Goal: Information Seeking & Learning: Learn about a topic

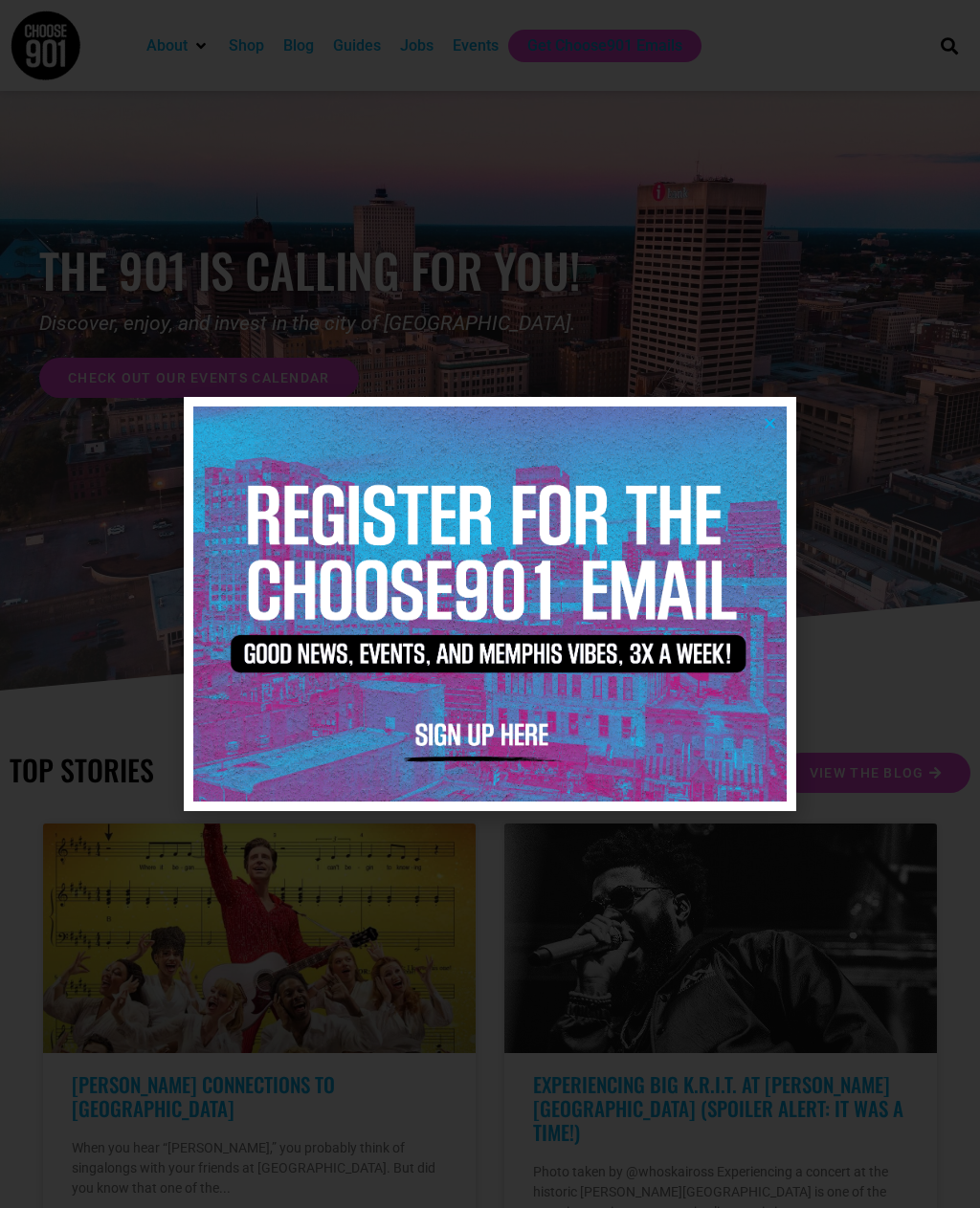
click at [782, 416] on img at bounding box center [489, 604] width 593 height 395
click at [777, 421] on img at bounding box center [489, 604] width 593 height 395
click at [766, 423] on icon "Close" at bounding box center [769, 423] width 15 height 15
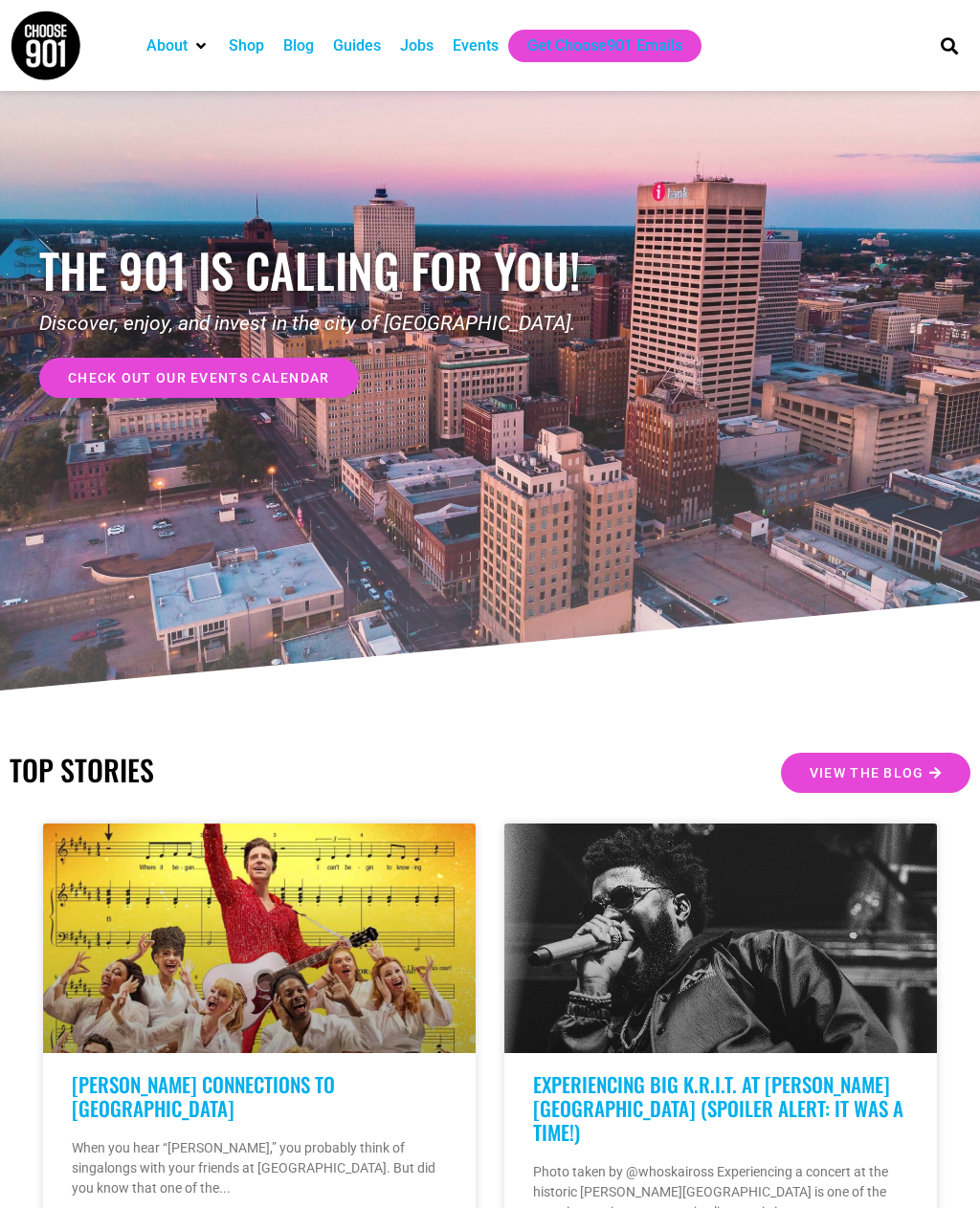
click at [213, 384] on span "check out our events calendar" at bounding box center [199, 378] width 262 height 14
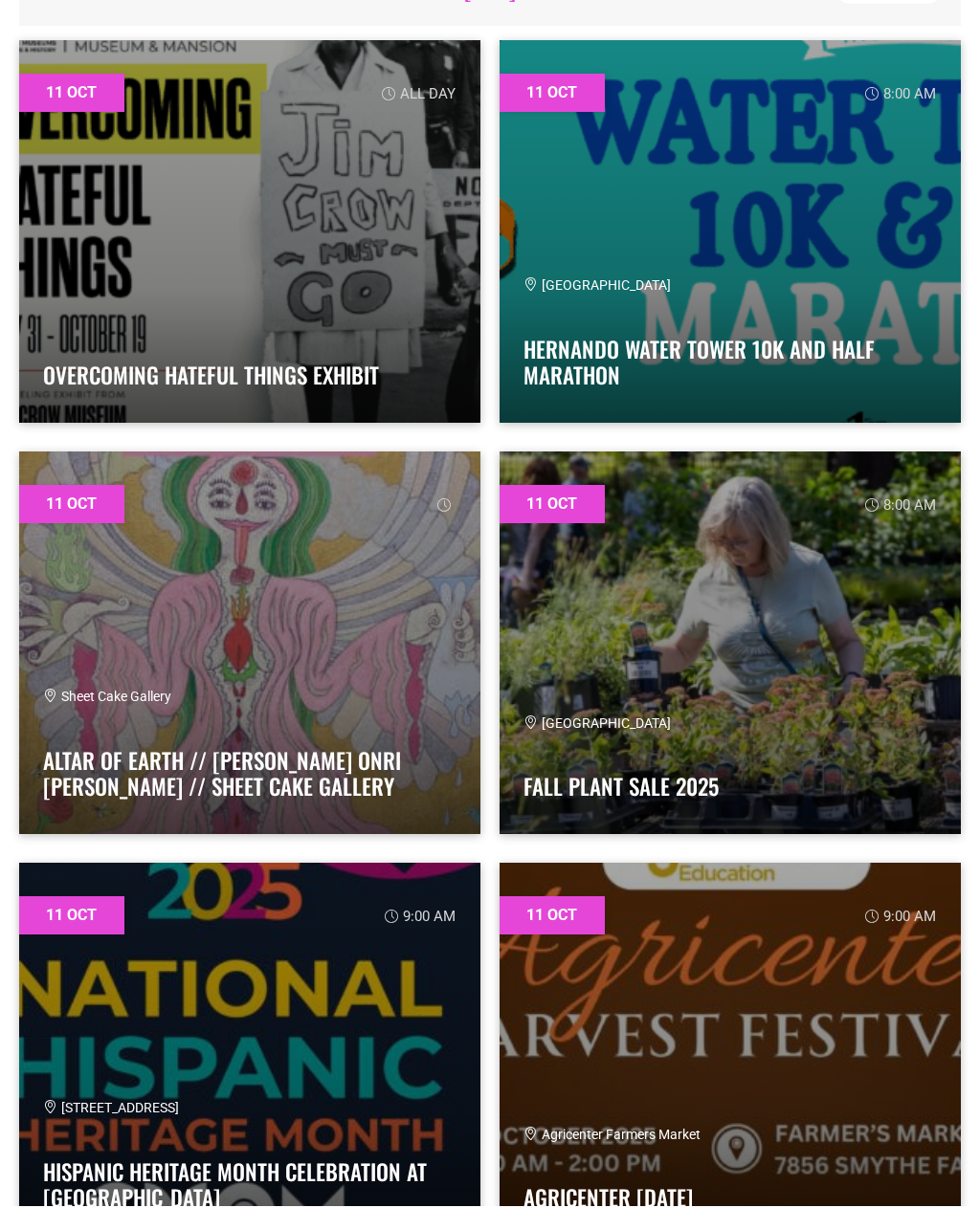
scroll to position [735, 0]
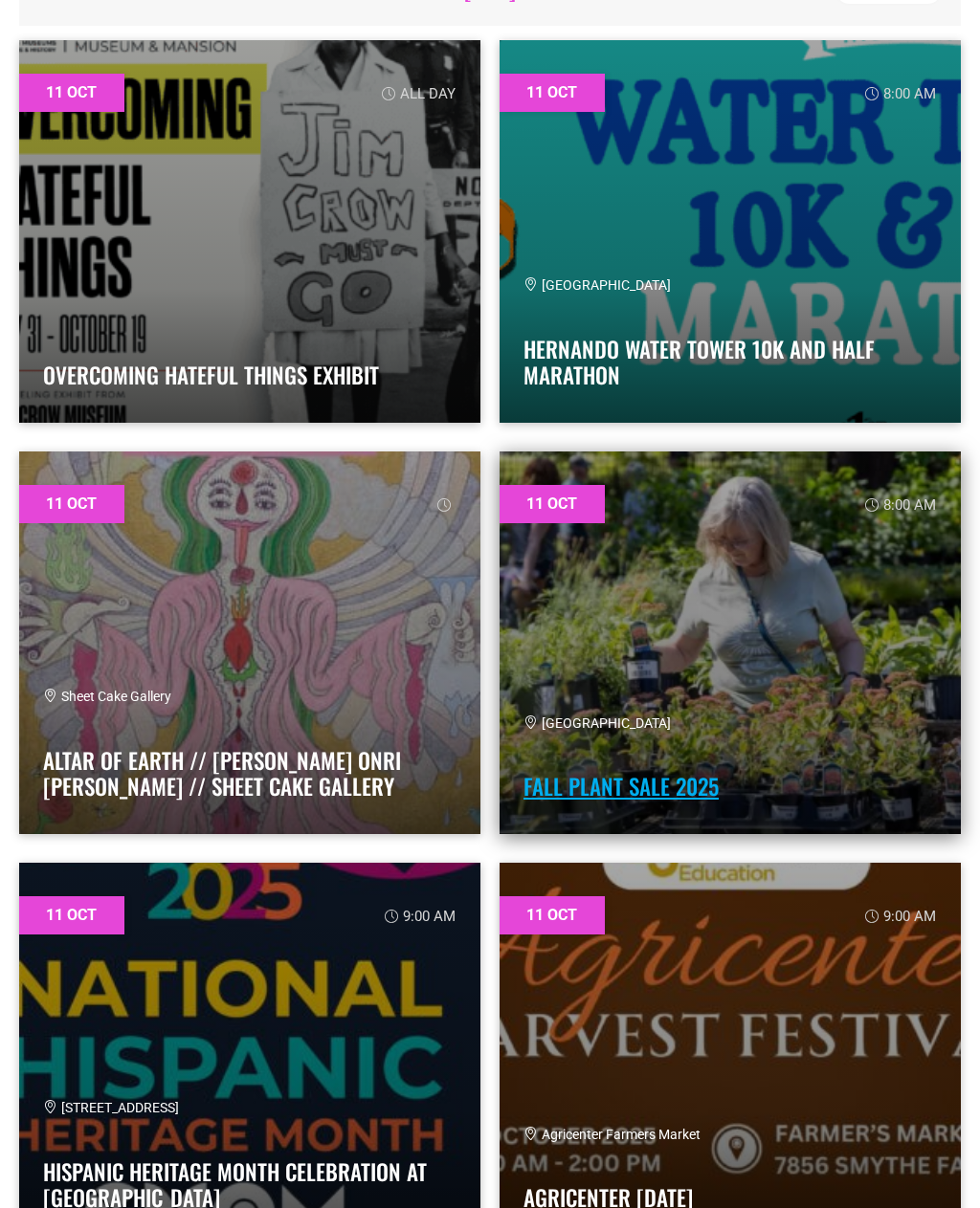
click at [674, 803] on link "Fall Plant Sale 2025" at bounding box center [621, 786] width 195 height 32
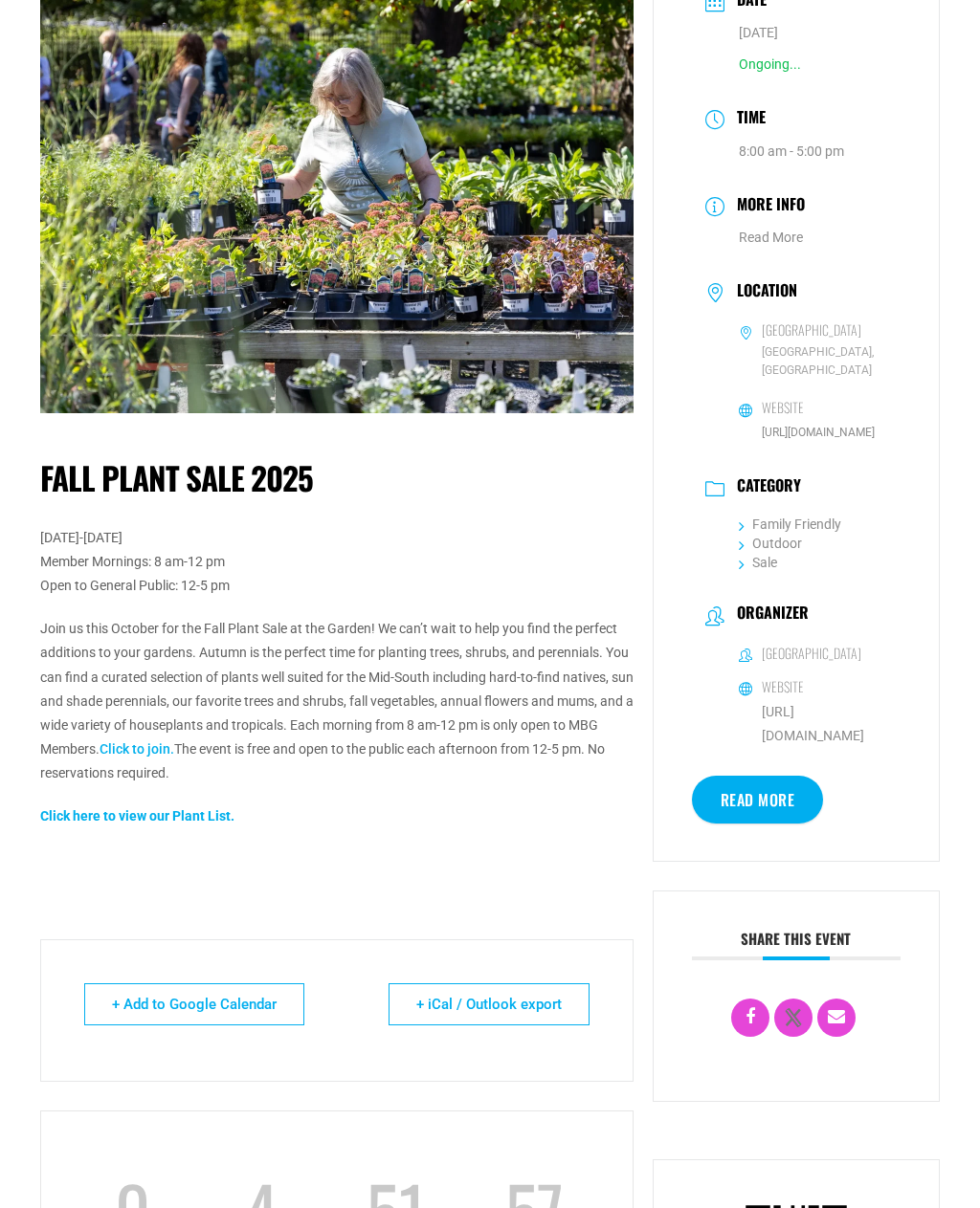
scroll to position [177, 0]
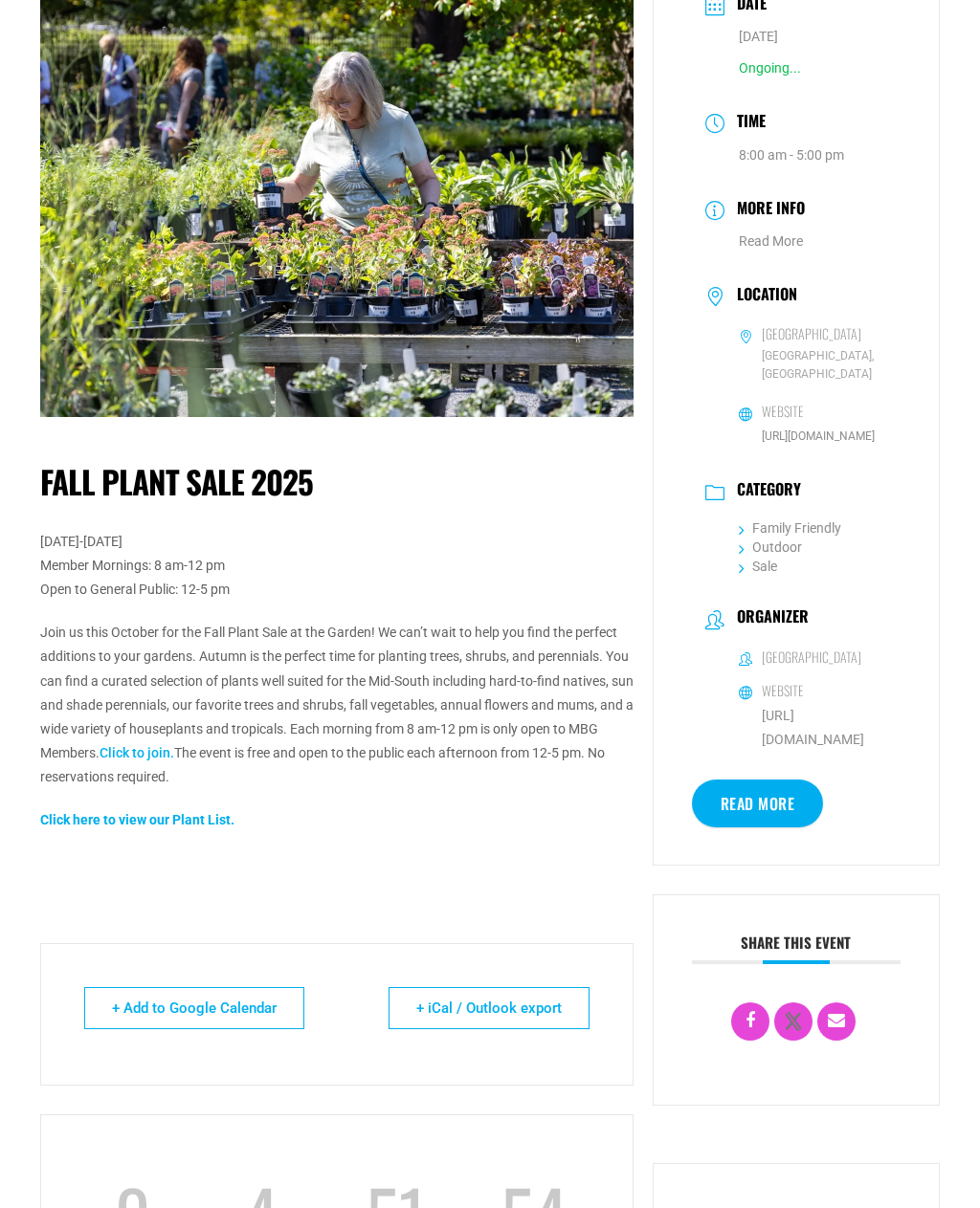
click at [101, 823] on strong "Click here to view our Plant List." at bounding box center [137, 819] width 194 height 16
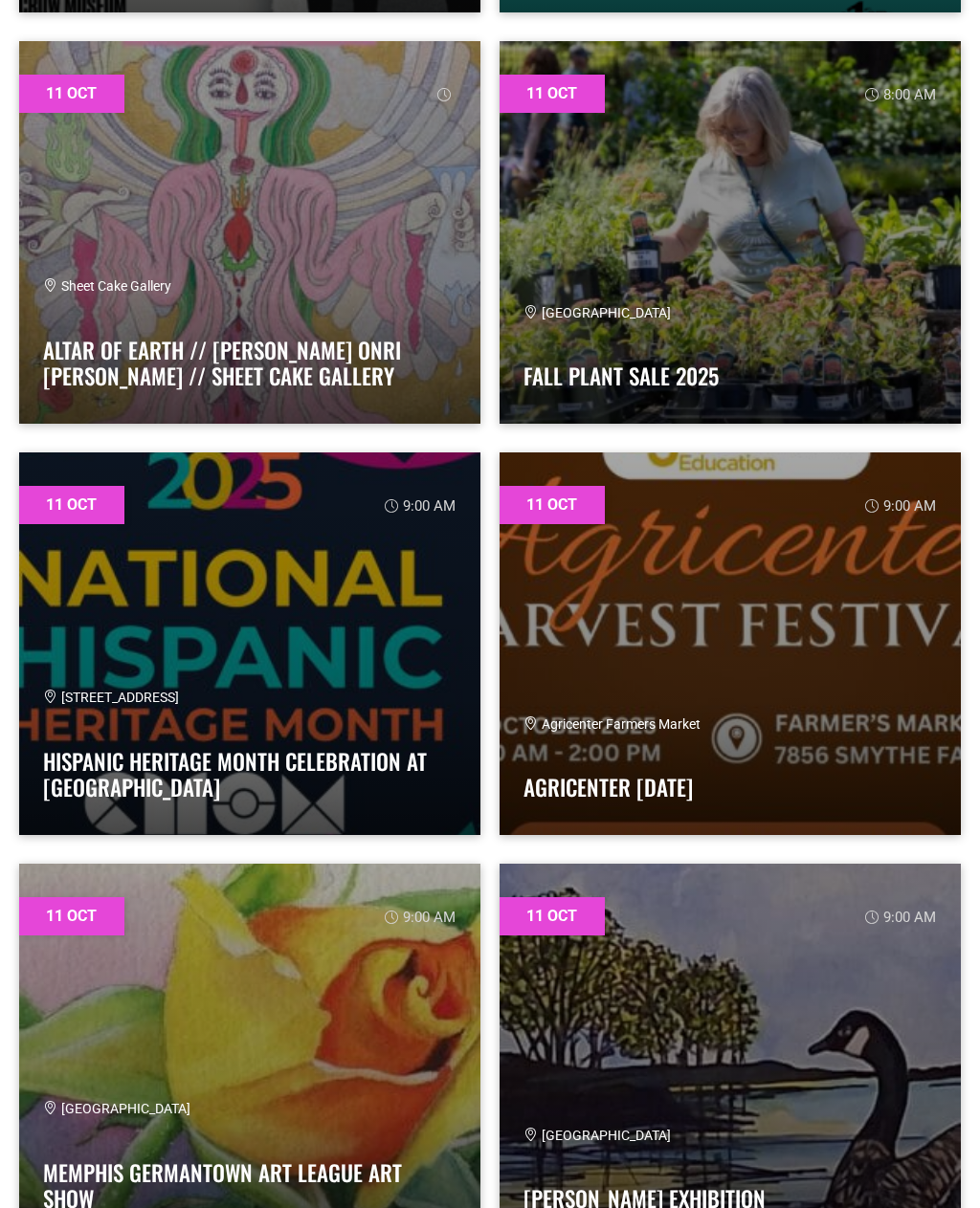
scroll to position [1147, 0]
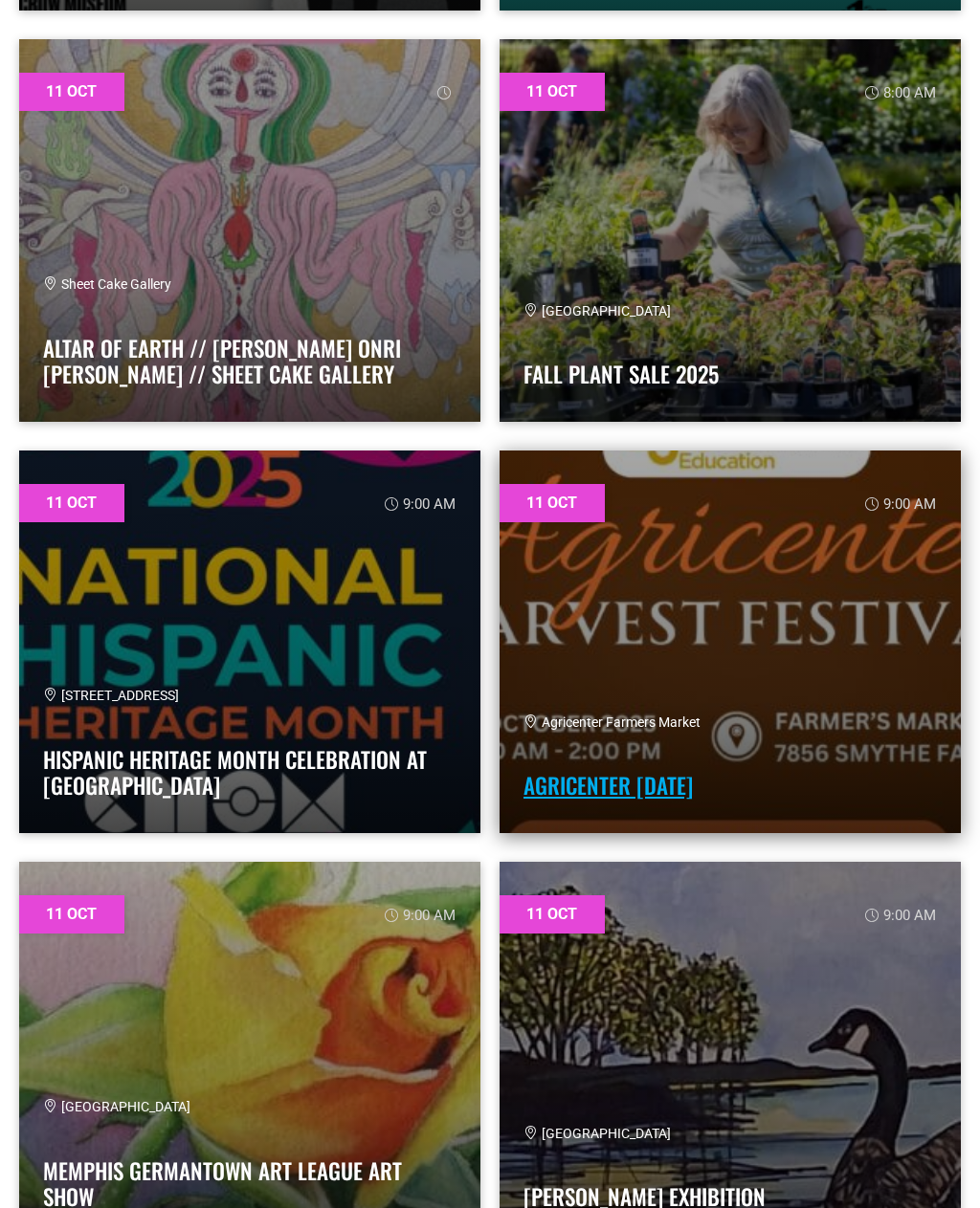
click at [693, 802] on link "Agricenter Harvest Festival" at bounding box center [608, 785] width 169 height 32
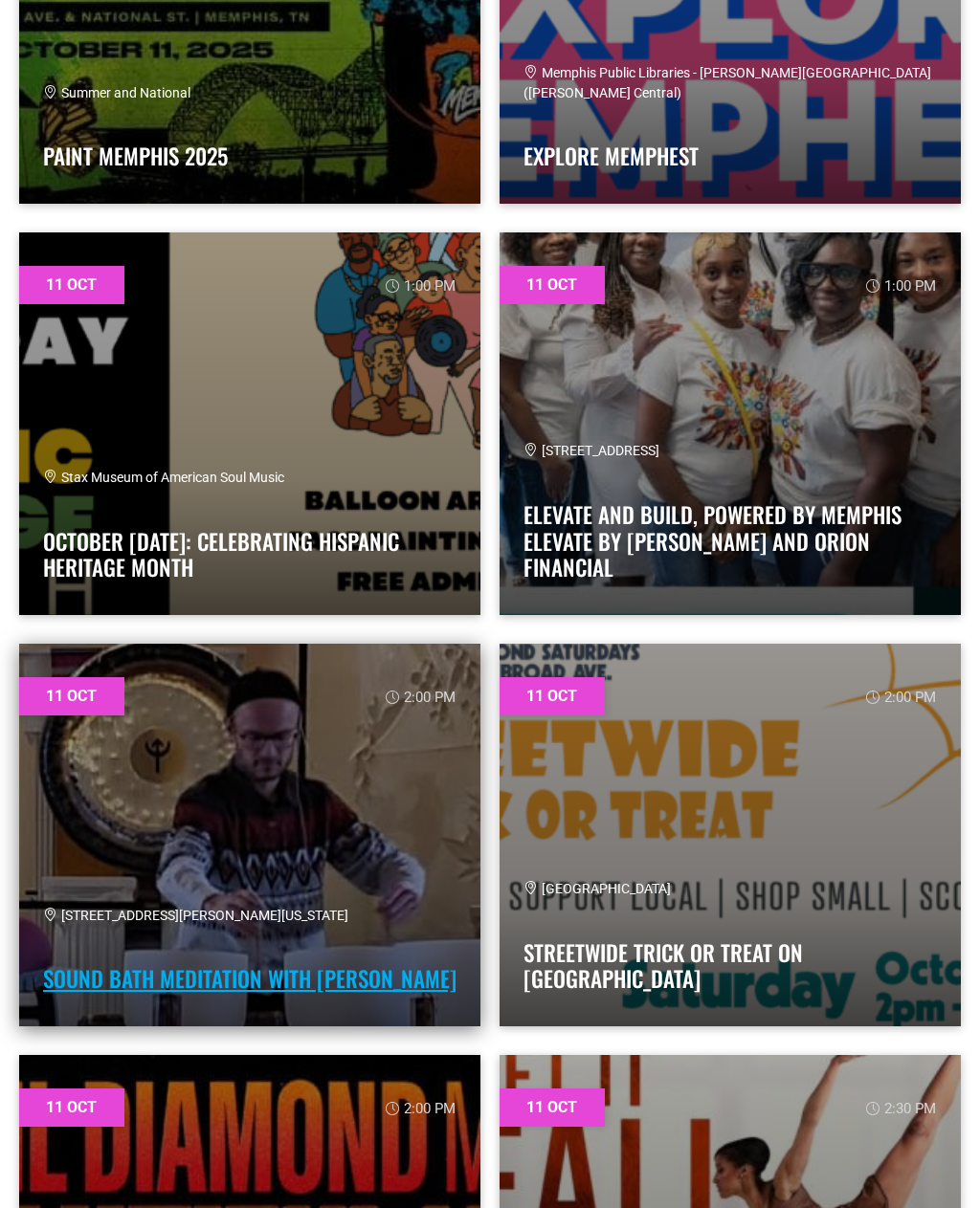
scroll to position [5477, 0]
click at [174, 995] on link "Sound Bath Meditation with [PERSON_NAME]" at bounding box center [250, 978] width 413 height 32
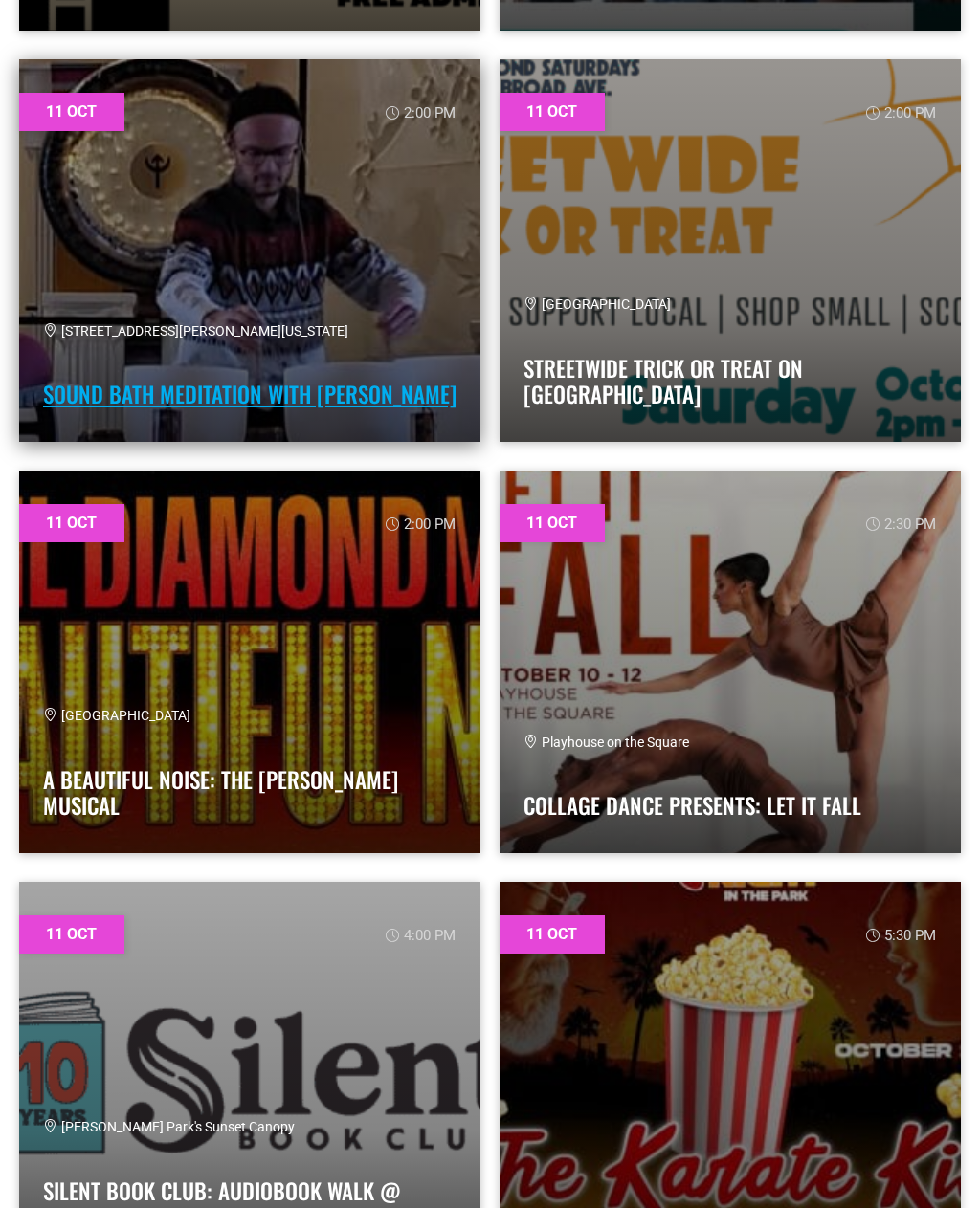
scroll to position [6068, 0]
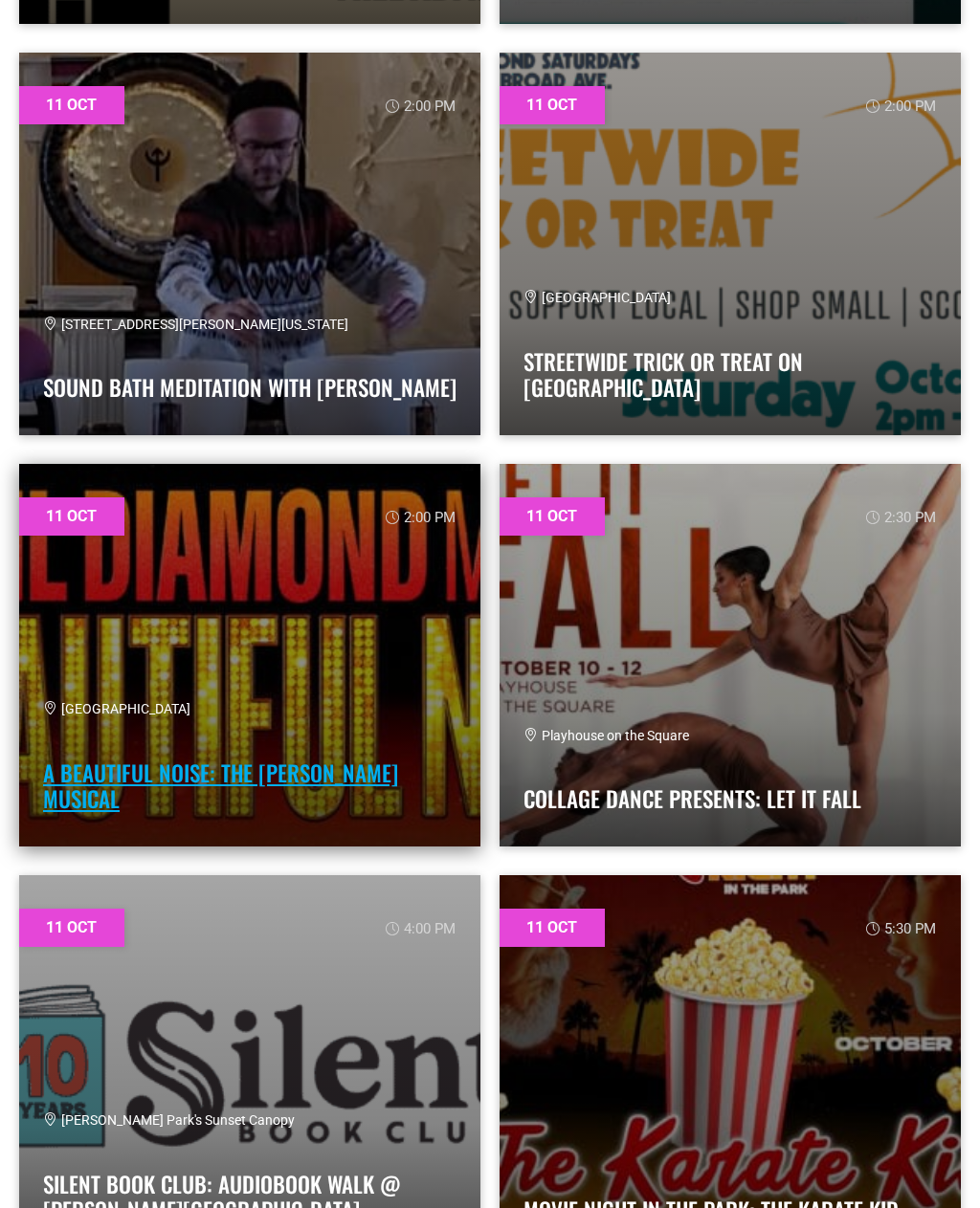
click at [98, 804] on link "A Beautiful Noise: The Neil Diamond Musical" at bounding box center [220, 786] width 355 height 59
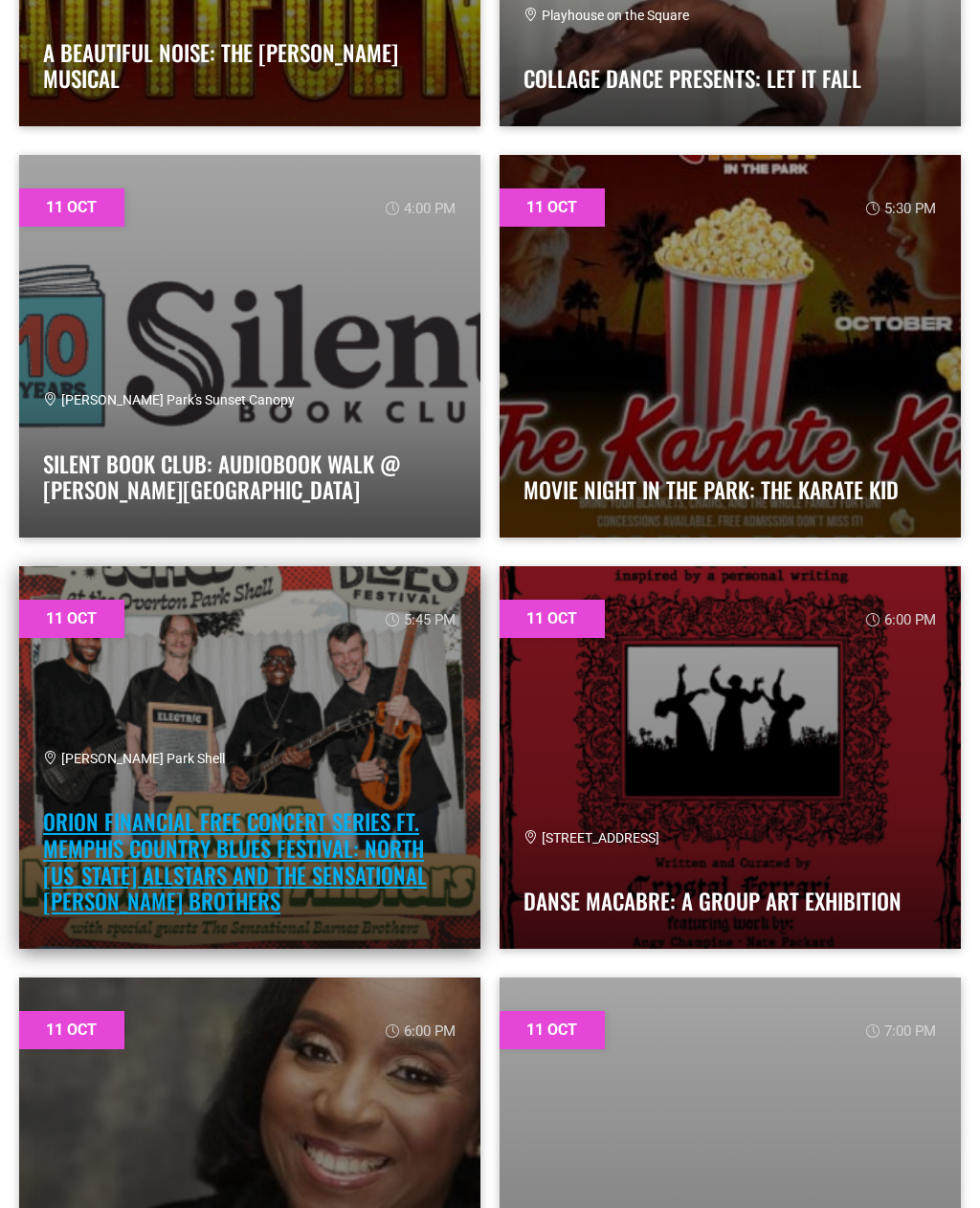
scroll to position [6789, 0]
click at [131, 871] on link "Orion Financial Free Concert Series ft. Memphis Country Blues Festival: NORTH M…" at bounding box center [235, 862] width 384 height 112
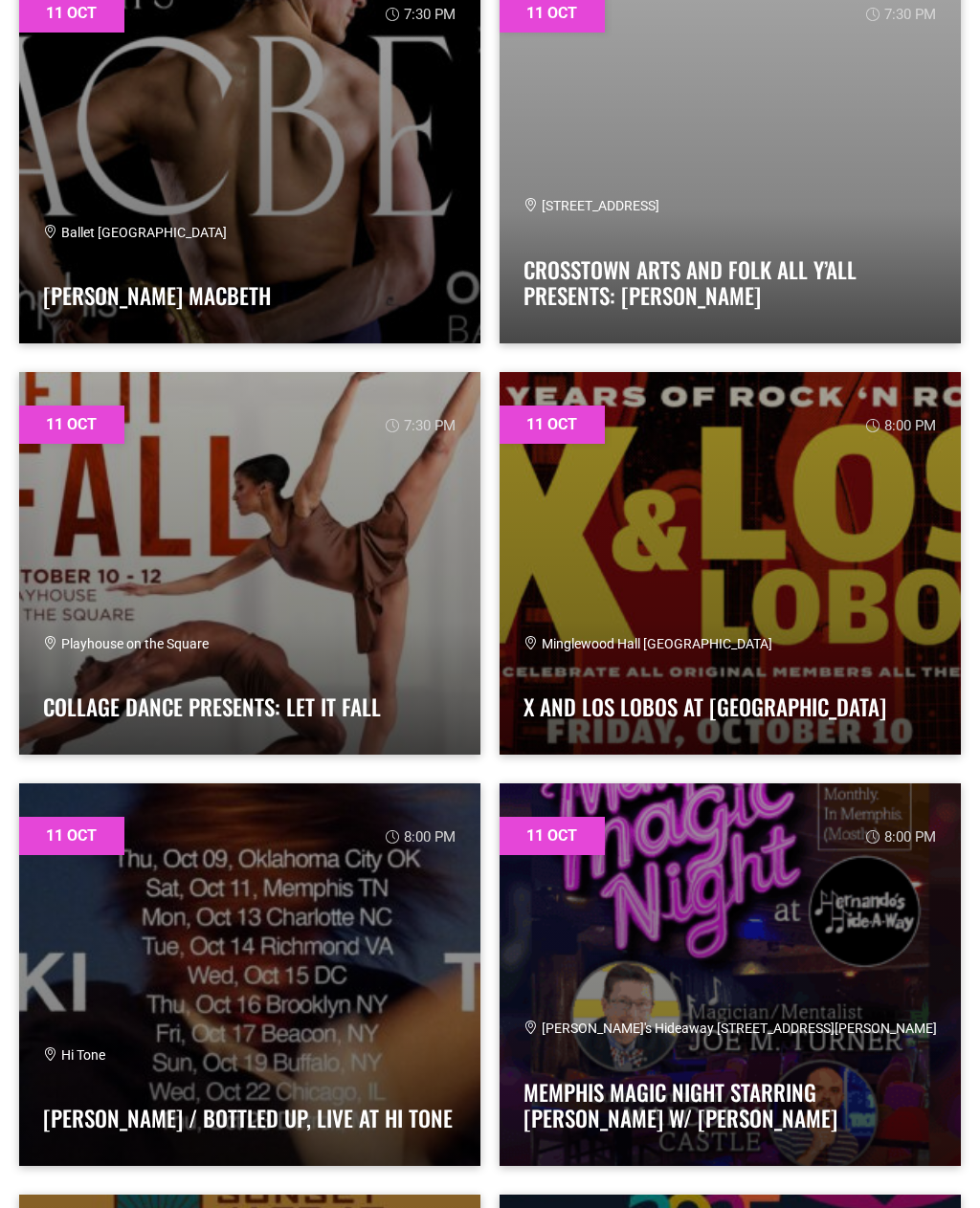
scroll to position [9452, 0]
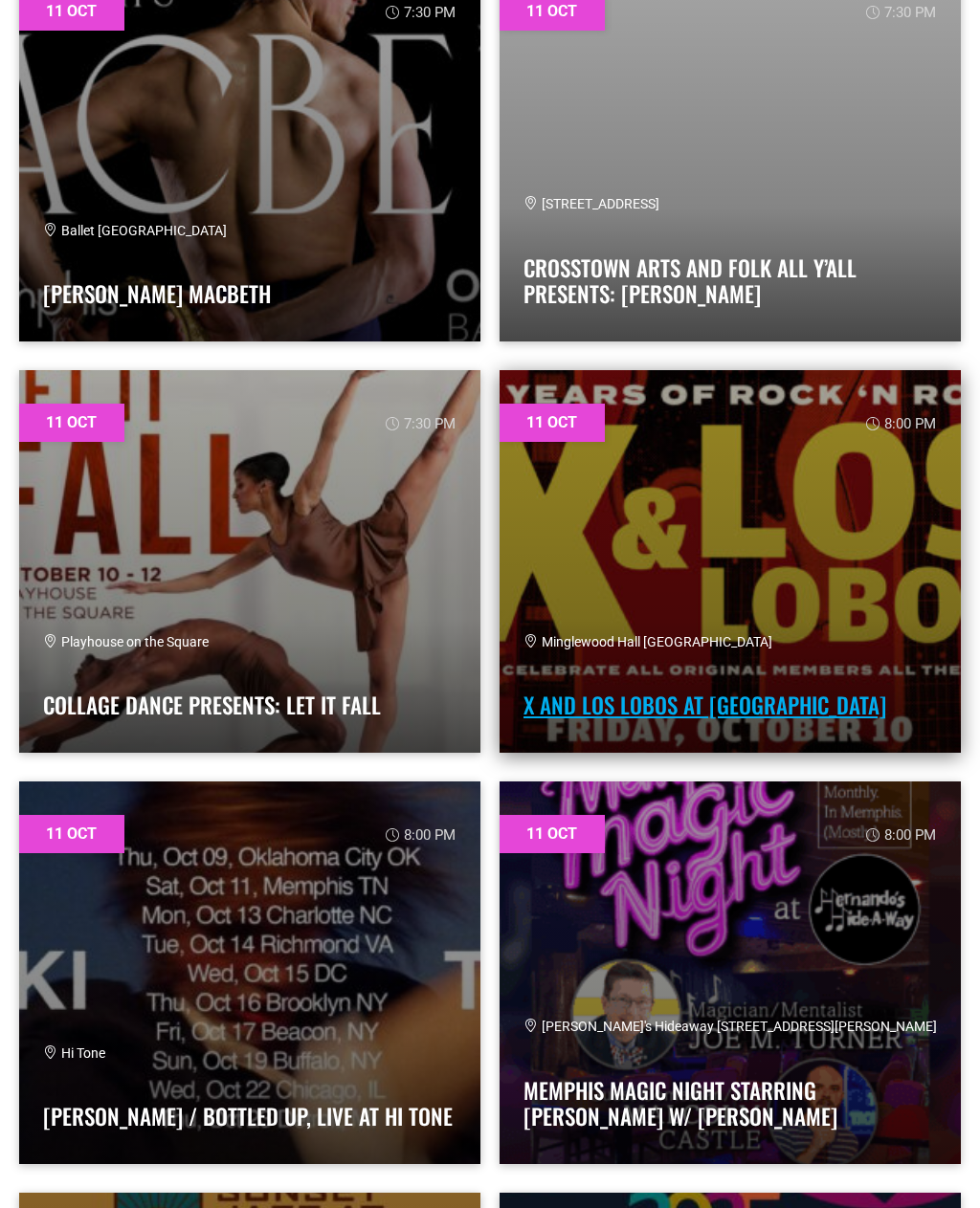
click at [802, 713] on link "X and Los Lobos at Minglewood Hall" at bounding box center [704, 704] width 362 height 32
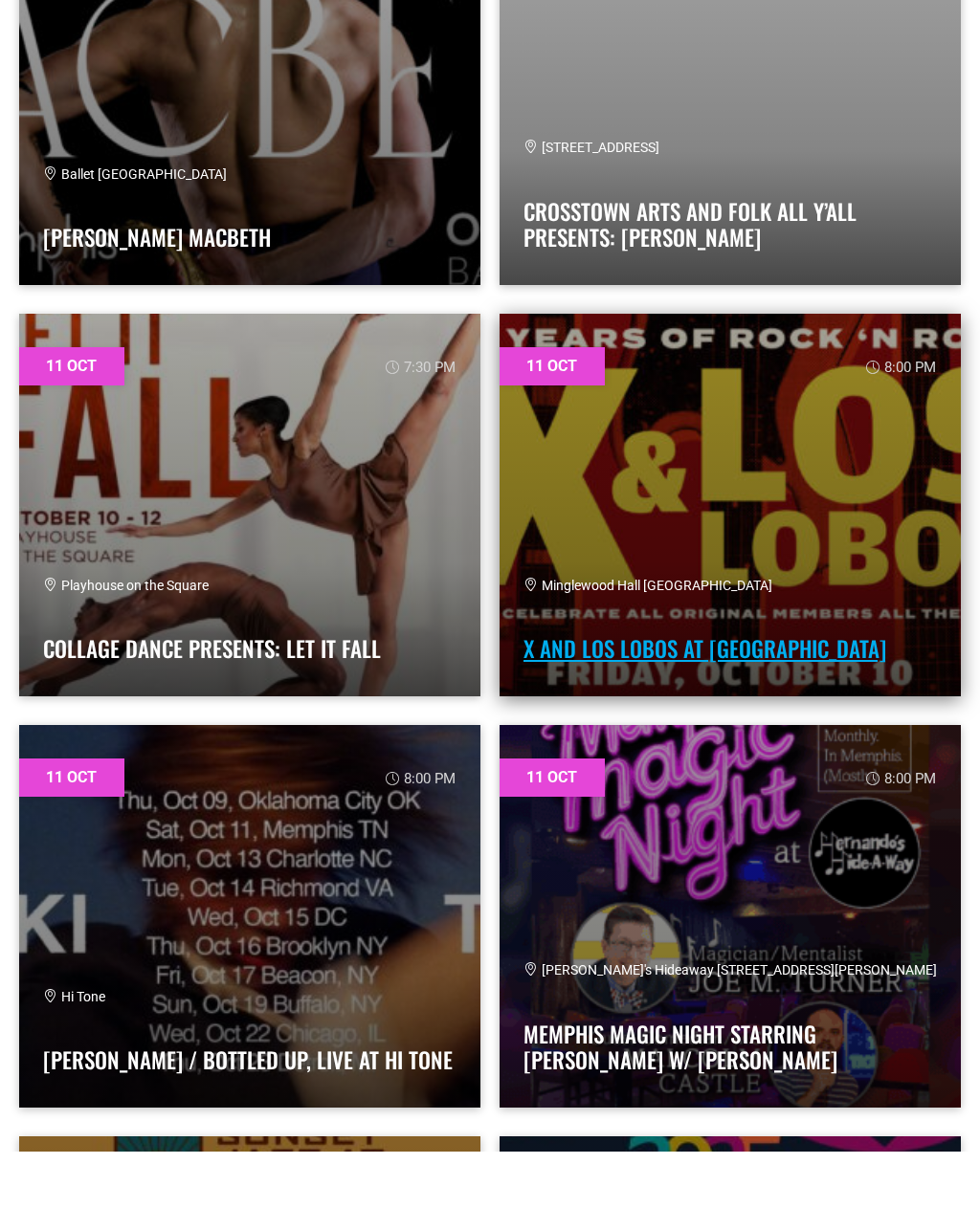
scroll to position [9513, 0]
